Goal: Navigation & Orientation: Find specific page/section

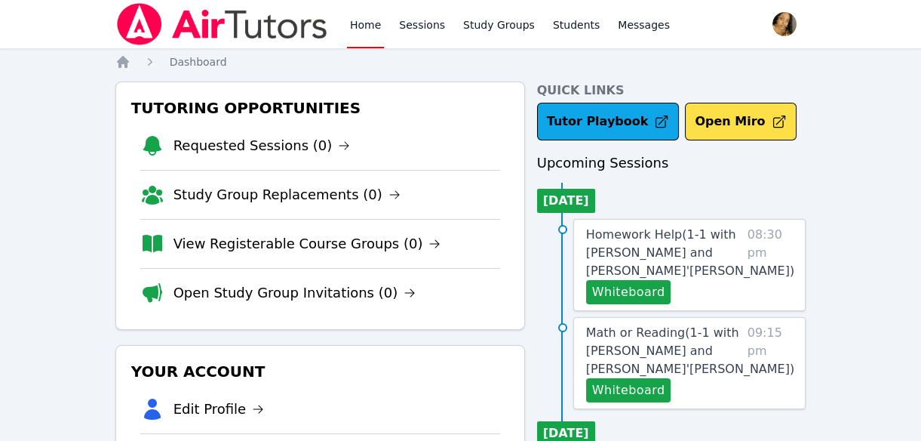
click at [260, 307] on li "Open Study Group Invitations (0)" at bounding box center [320, 292] width 360 height 49
click at [269, 292] on link "Open Study Group Invitations (0)" at bounding box center [294, 292] width 243 height 21
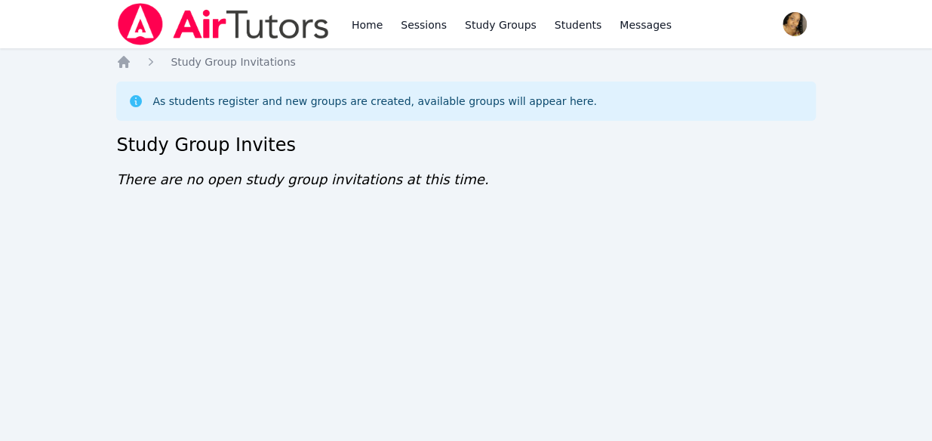
click at [635, 186] on div "Home Study Group Invitations As students register and new groups are created, a…" at bounding box center [465, 137] width 699 height 166
